Goal: Navigation & Orientation: Go to known website

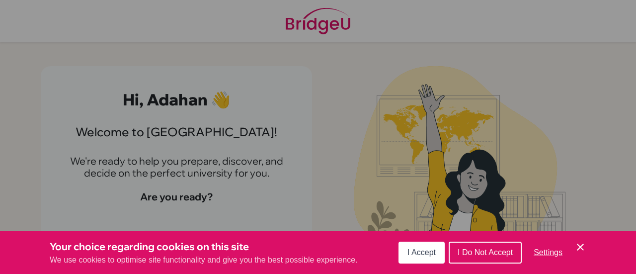
click at [415, 247] on button "I Accept" at bounding box center [421, 252] width 46 height 22
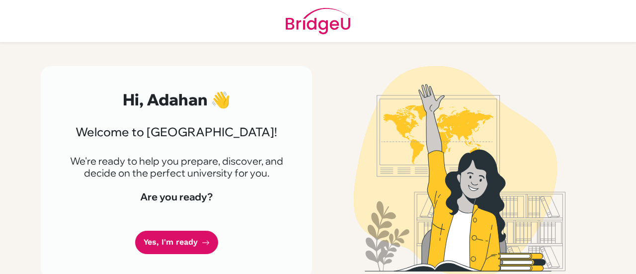
scroll to position [11, 0]
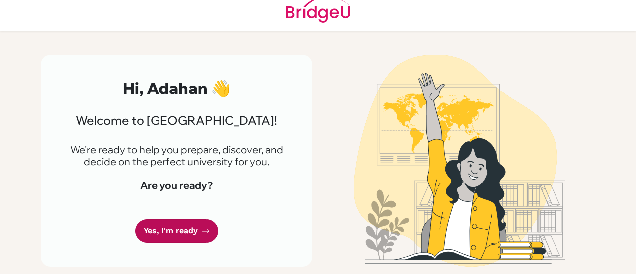
click at [199, 222] on link "Yes, I'm ready" at bounding box center [176, 230] width 83 height 23
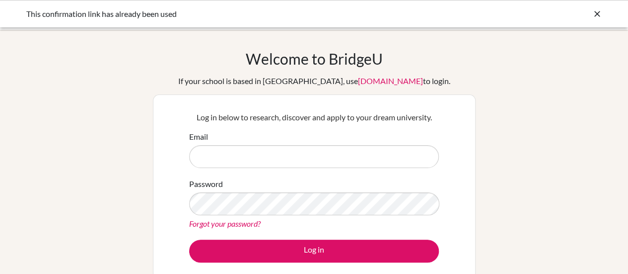
click at [281, 158] on input "Email" at bounding box center [314, 156] width 250 height 23
click at [272, 134] on div "Email" at bounding box center [314, 149] width 250 height 37
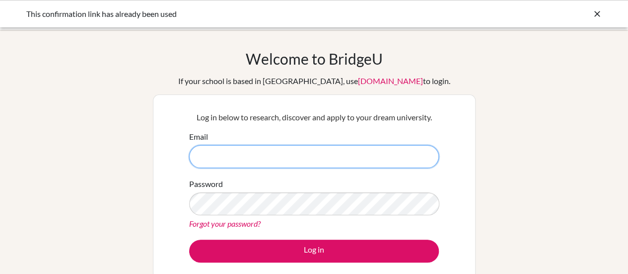
click at [264, 145] on input "Email" at bounding box center [314, 156] width 250 height 23
type input "[EMAIL_ADDRESS][DOMAIN_NAME]"
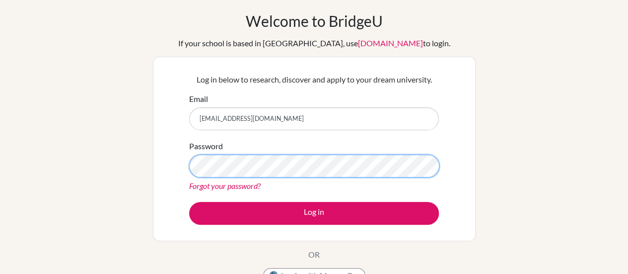
scroll to position [40, 0]
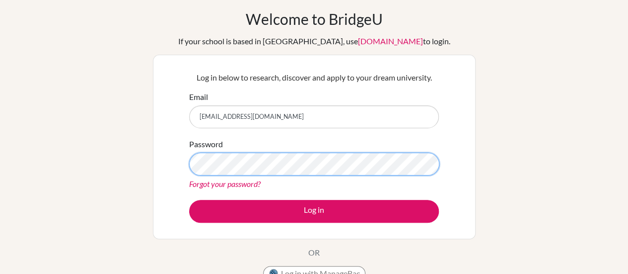
click at [189, 200] on button "Log in" at bounding box center [314, 211] width 250 height 23
